Goal: Navigation & Orientation: Find specific page/section

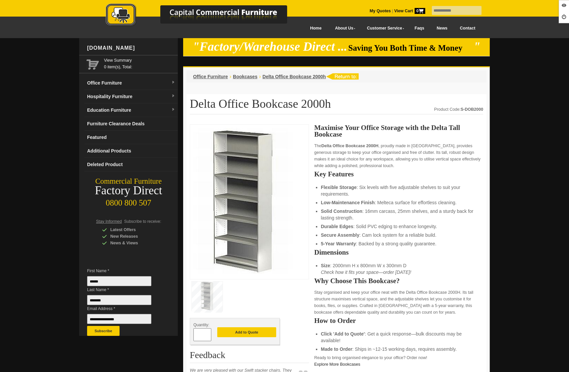
click at [114, 84] on link "Office Furniture" at bounding box center [130, 83] width 93 height 14
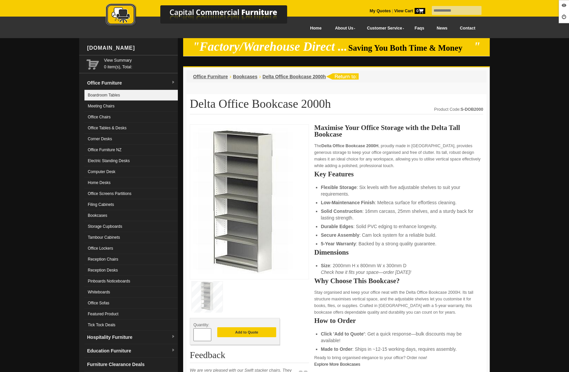
click at [112, 98] on link "Boardroom Tables" at bounding box center [130, 95] width 93 height 11
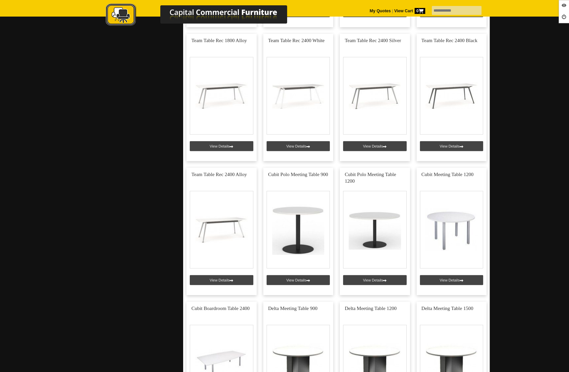
scroll to position [556, 0]
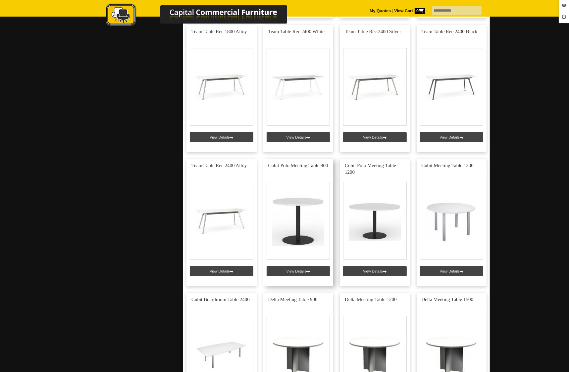
click at [298, 267] on link at bounding box center [298, 222] width 70 height 127
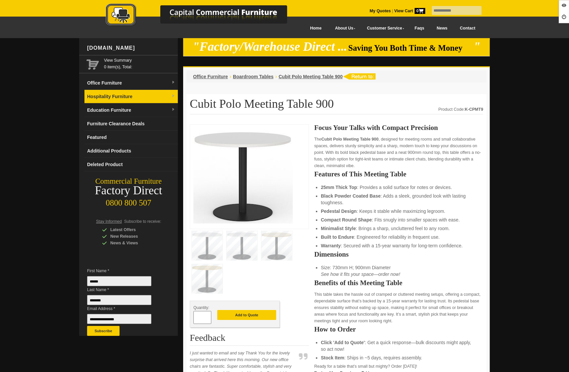
click at [128, 101] on link "Hospitality Furniture" at bounding box center [130, 97] width 93 height 14
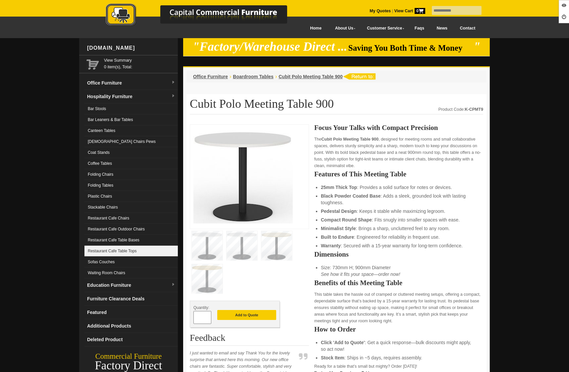
click at [130, 254] on link "Restaurant Cafe Table Tops" at bounding box center [130, 251] width 93 height 11
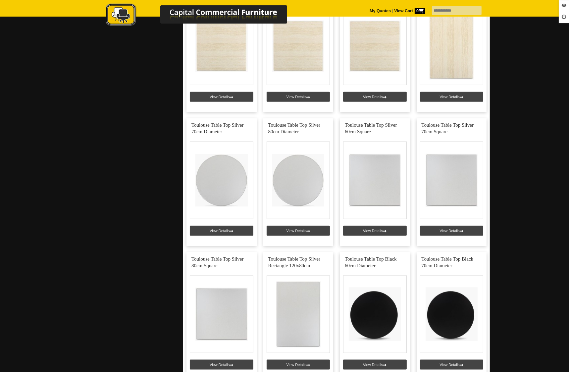
scroll to position [787, 0]
